Goal: Information Seeking & Learning: Learn about a topic

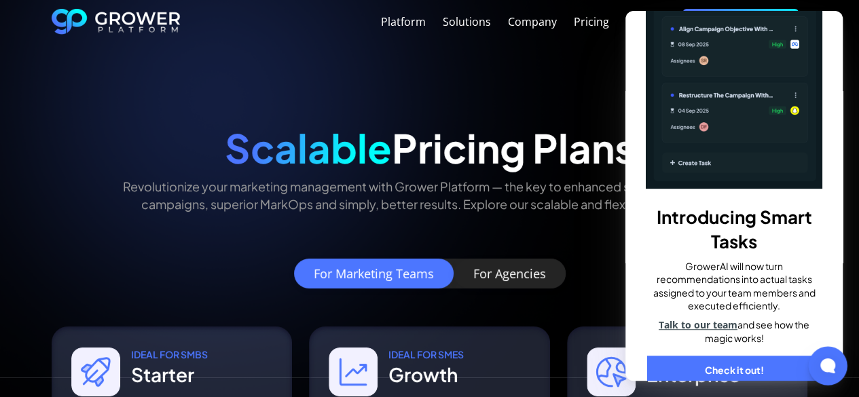
click at [836, 374] on div at bounding box center [827, 365] width 39 height 39
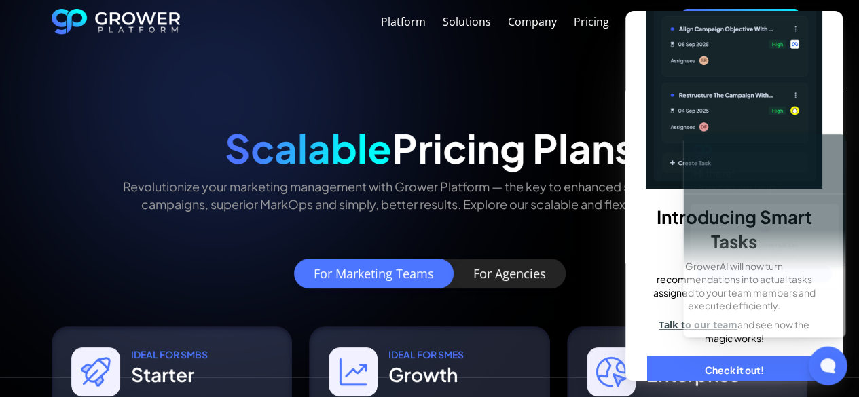
click at [836, 374] on div at bounding box center [827, 365] width 39 height 39
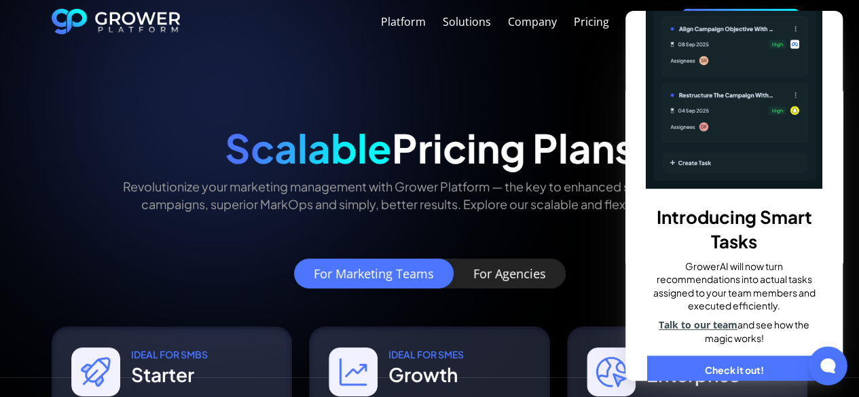
click at [836, 374] on div at bounding box center [827, 365] width 39 height 39
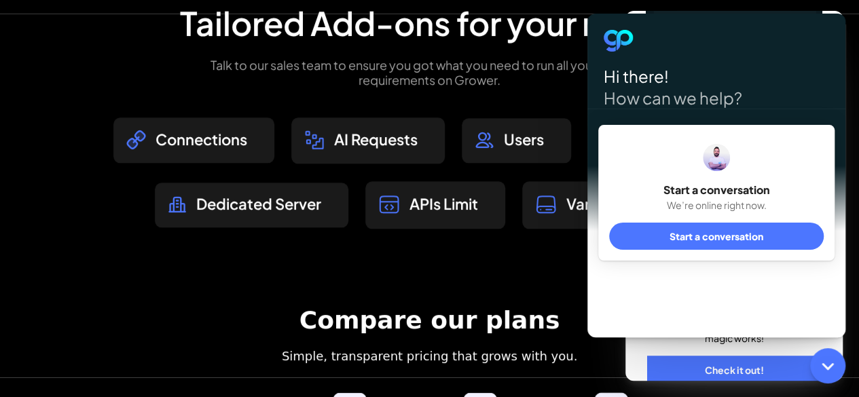
scroll to position [949, 0]
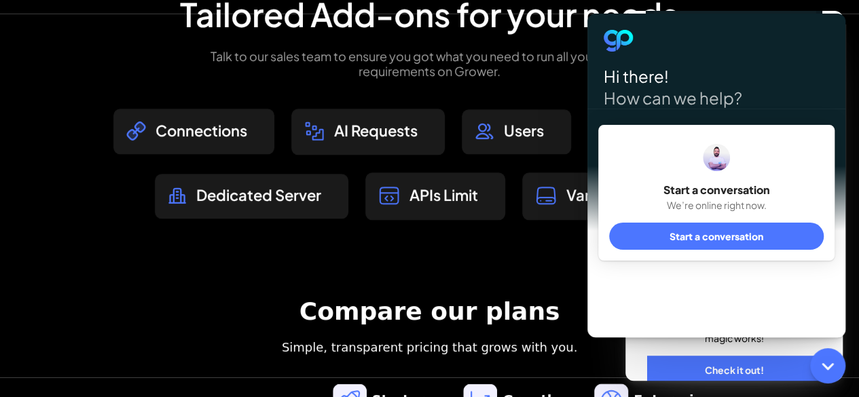
click at [530, 189] on div "Vanity Domains" at bounding box center [613, 196] width 182 height 48
click at [827, 365] on icon at bounding box center [828, 366] width 18 height 18
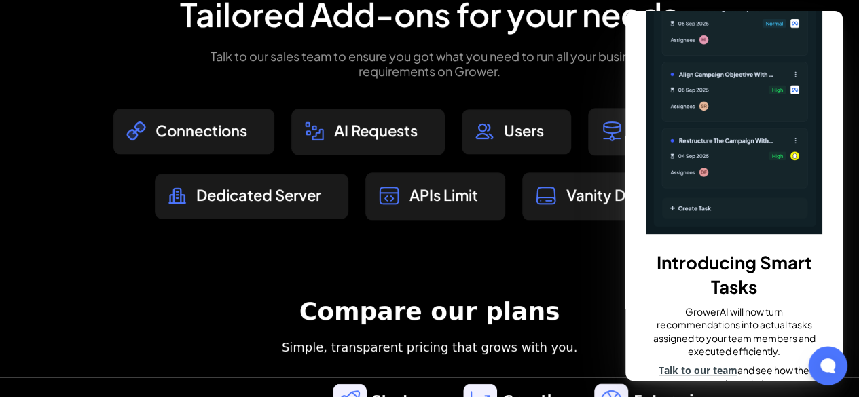
scroll to position [219, 0]
click at [828, 80] on div "Introducing Smart Tasks GrowerAI will now turn recommendations into actual task…" at bounding box center [733, 196] width 217 height 370
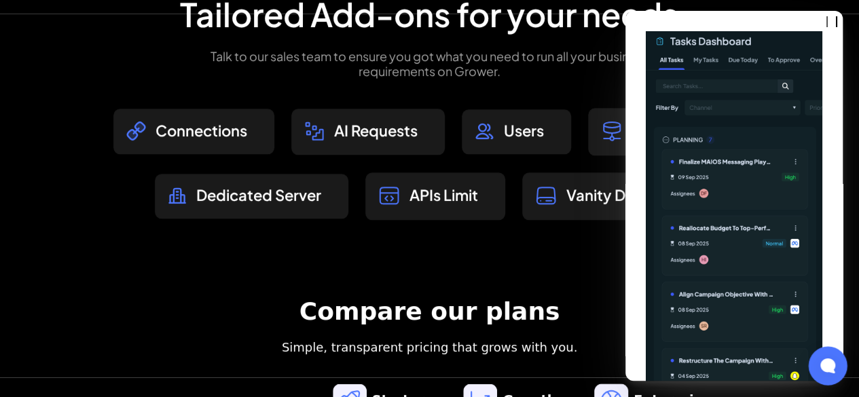
scroll to position [265, 0]
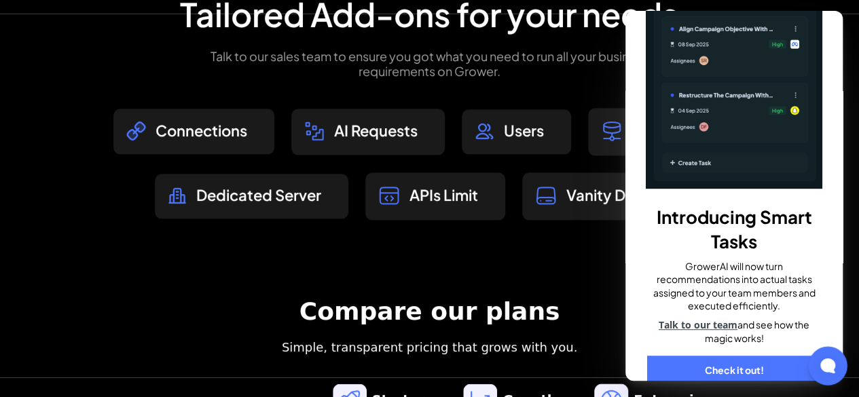
click at [699, 356] on link "Check it out!" at bounding box center [734, 371] width 174 height 30
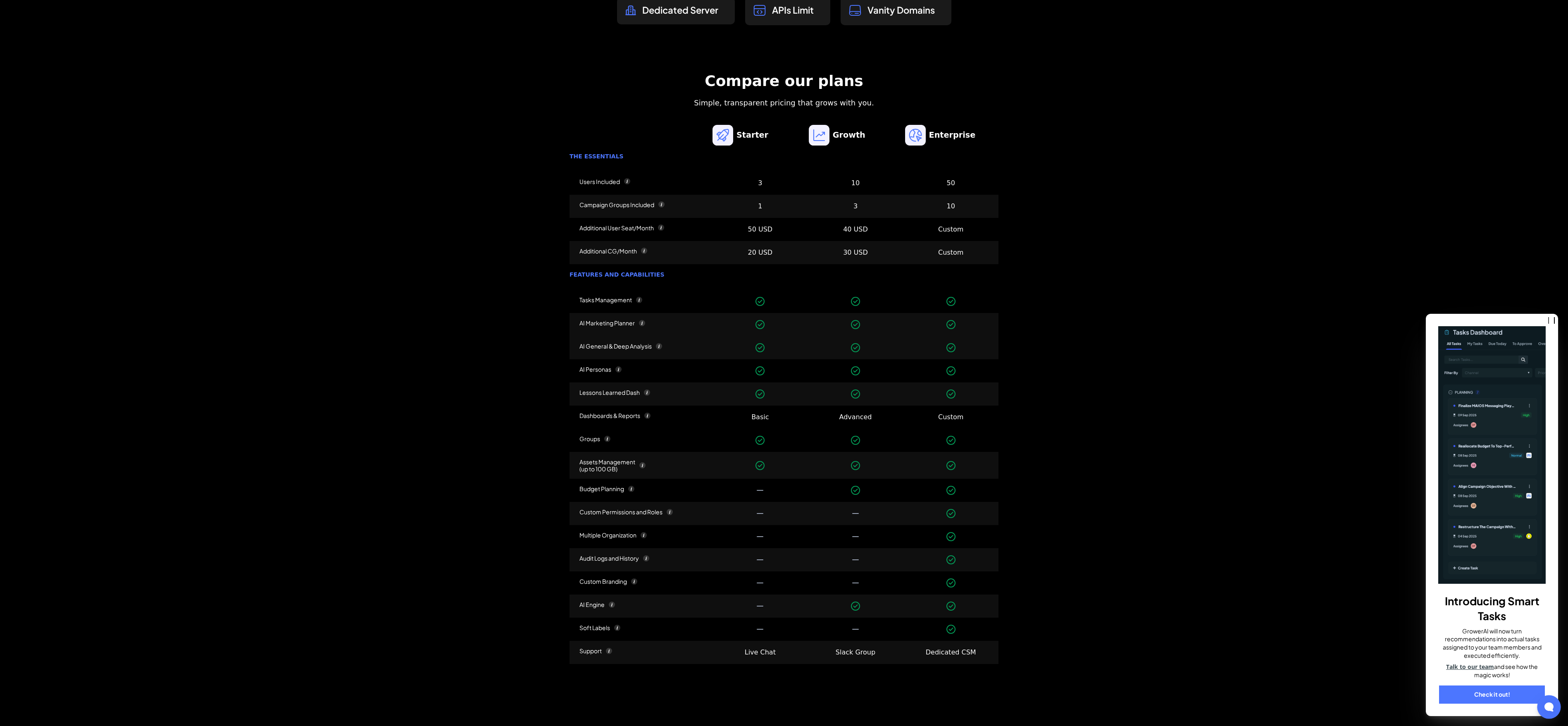
scroll to position [687, 0]
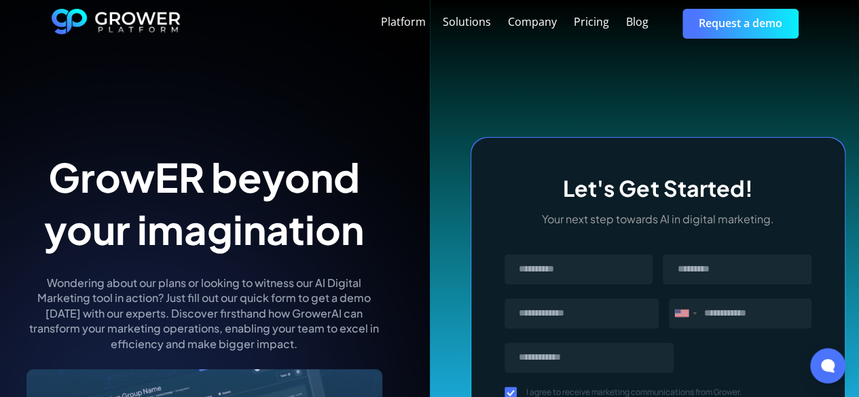
click at [121, 7] on div "Platform Solutions Company Pricing Blog Request a demo" at bounding box center [430, 24] width 756 height 48
click at [123, 14] on img "home" at bounding box center [116, 24] width 129 height 30
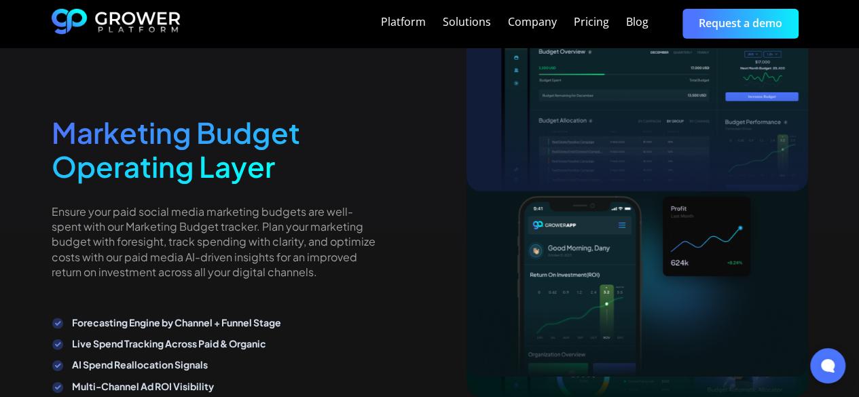
scroll to position [2398, 0]
